Goal: Task Accomplishment & Management: Use online tool/utility

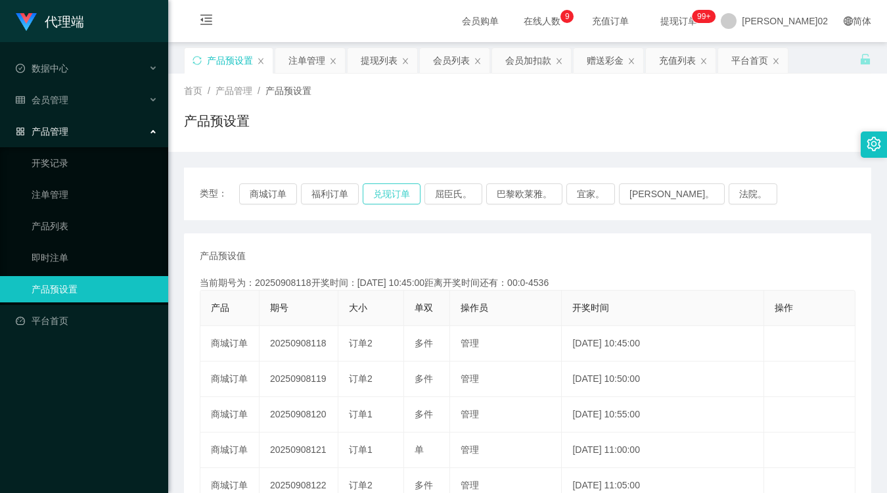
click at [408, 200] on button "兑现订单" at bounding box center [392, 193] width 58 height 21
click at [409, 235] on div "产品预设值 添加期号 当前期号为：20250908118开奖时间：[DATE] 10:45:00距离开奖时间还有：00:0-4536 产品 期号 大小 单双 …" at bounding box center [527, 485] width 687 height 505
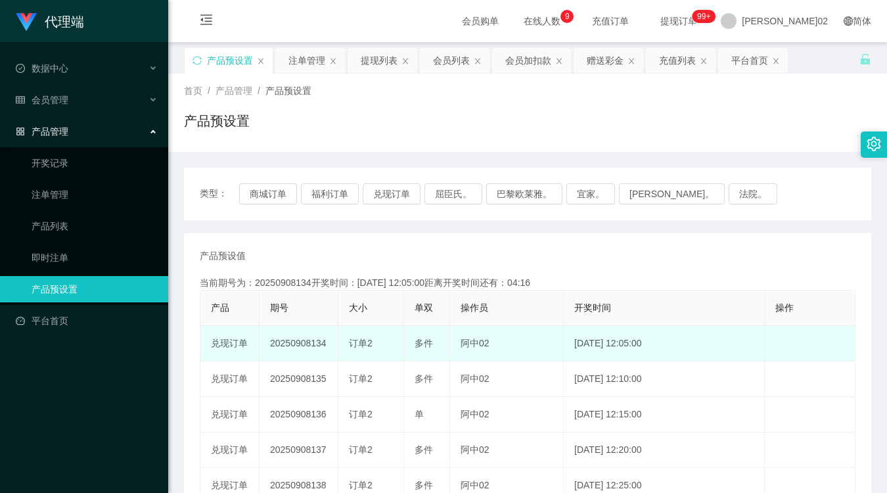
click at [309, 345] on td "20250908134" at bounding box center [298, 343] width 79 height 35
copy td "20250908134"
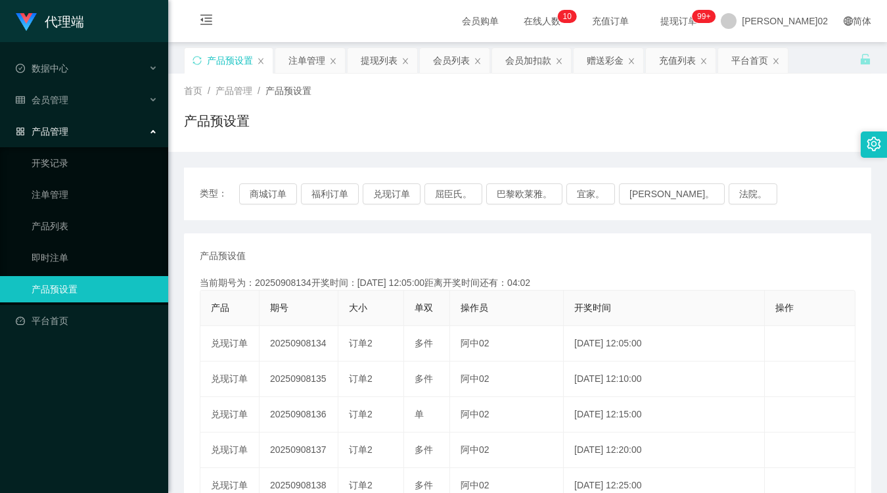
click at [600, 117] on div "产品预设置" at bounding box center [527, 126] width 687 height 30
click at [397, 193] on button "兑现订单" at bounding box center [392, 193] width 58 height 21
click at [368, 192] on button "兑现订单" at bounding box center [392, 193] width 58 height 21
click at [372, 192] on button "兑现订单" at bounding box center [392, 193] width 58 height 21
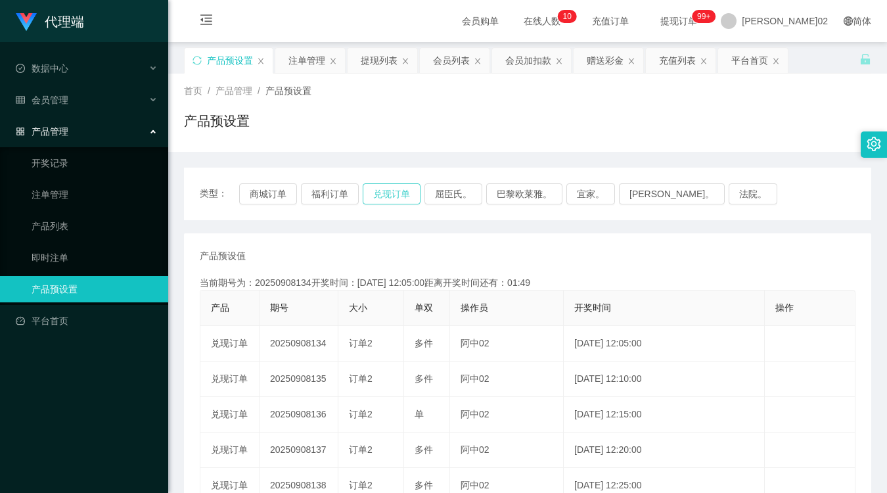
click at [393, 185] on button "兑现订单" at bounding box center [392, 193] width 58 height 21
click at [537, 155] on div "类型： 商城订单 福利订单 兑现订单 屈臣氏。 巴黎欧莱雅。 宜家。 森亨。 法院。 产品预设值 添加期号 当前期号为：20250908134开奖时间：202…" at bounding box center [527, 445] width 687 height 587
click at [381, 189] on button "兑现订单" at bounding box center [392, 193] width 58 height 21
click at [319, 56] on div "注单管理" at bounding box center [306, 60] width 37 height 25
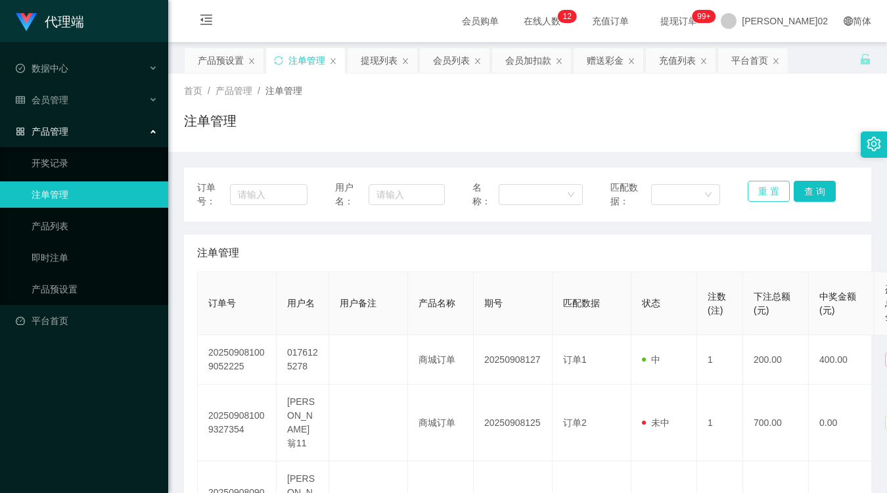
click at [753, 191] on button "重 置" at bounding box center [769, 191] width 42 height 21
click at [758, 191] on button "重 置" at bounding box center [769, 191] width 42 height 21
click at [770, 186] on button "重 置" at bounding box center [769, 191] width 42 height 21
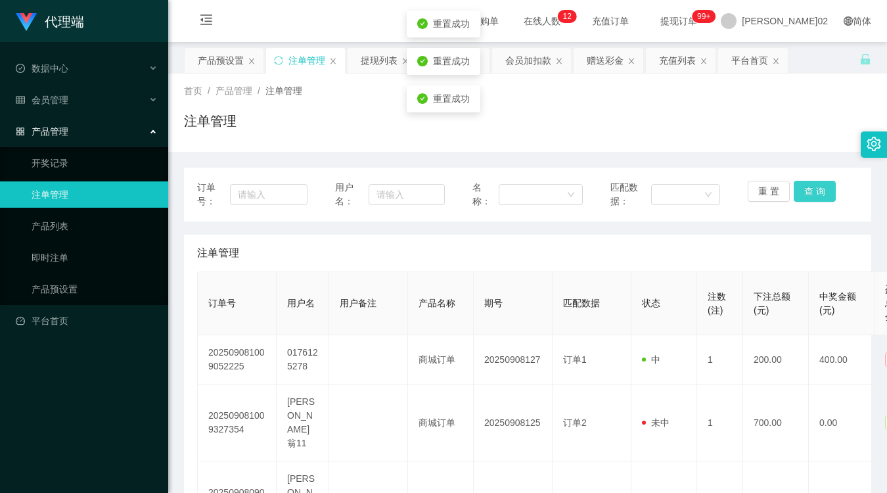
click at [807, 186] on button "查 询" at bounding box center [814, 191] width 42 height 21
click at [753, 189] on button "重 置" at bounding box center [769, 191] width 42 height 21
click at [231, 66] on div "产品预设置" at bounding box center [221, 60] width 46 height 25
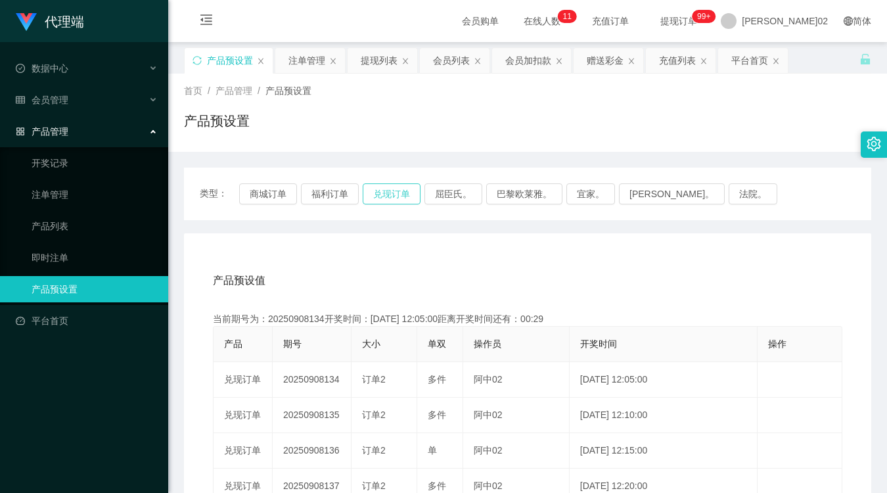
click at [393, 191] on button "兑现订单" at bounding box center [392, 193] width 58 height 21
